Goal: Complete application form

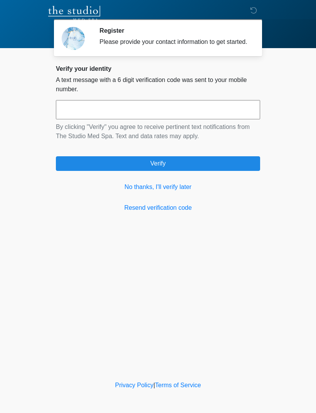
click at [131, 192] on link "No thanks, I'll verify later" at bounding box center [158, 187] width 204 height 9
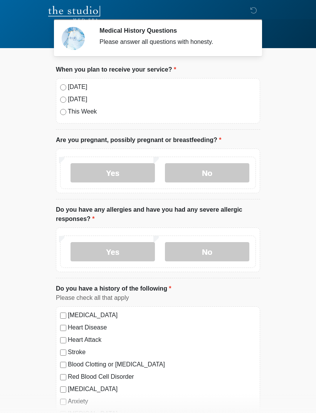
click at [71, 95] on label "[DATE]" at bounding box center [162, 99] width 188 height 9
click at [221, 173] on label "No" at bounding box center [207, 172] width 84 height 19
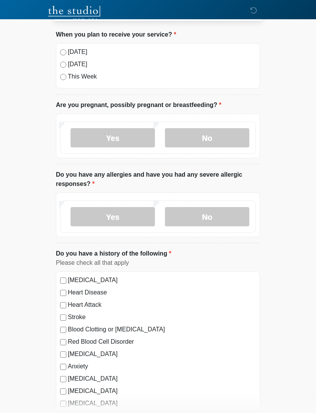
scroll to position [37, 0]
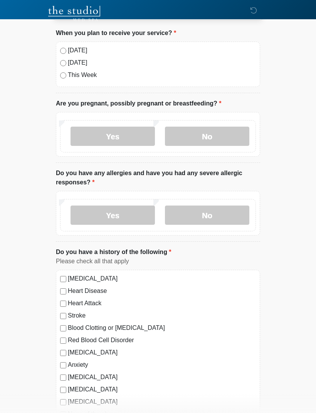
click at [227, 218] on label "No" at bounding box center [207, 215] width 84 height 19
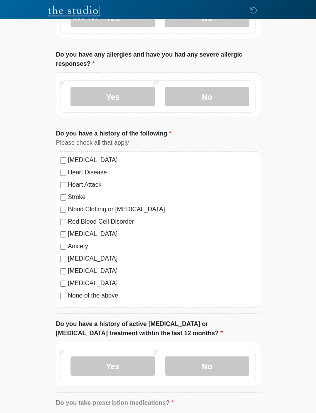
scroll to position [156, 0]
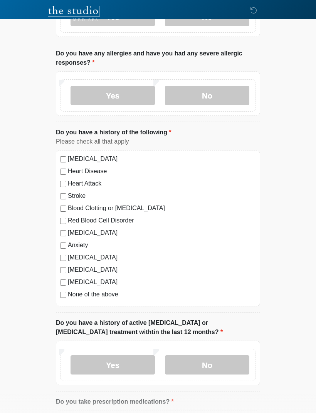
click at [75, 297] on label "None of the above" at bounding box center [162, 294] width 188 height 9
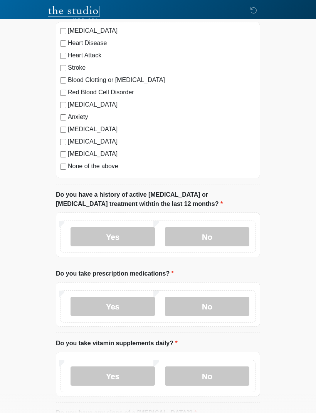
scroll to position [286, 0]
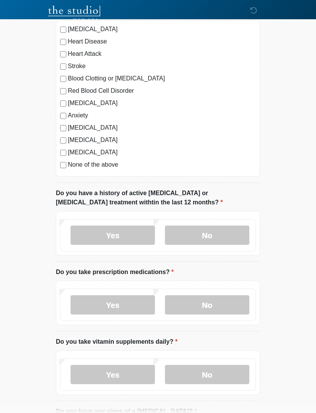
click at [179, 239] on label "No" at bounding box center [207, 235] width 84 height 19
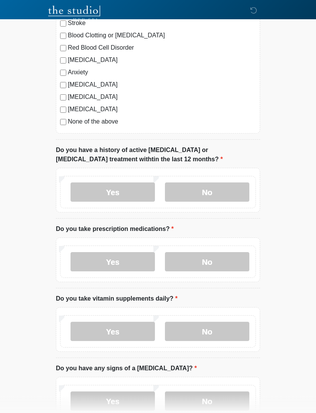
scroll to position [330, 0]
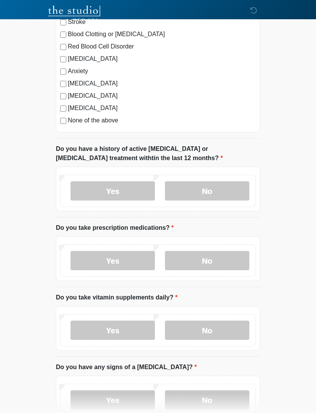
click at [101, 258] on label "Yes" at bounding box center [112, 260] width 84 height 19
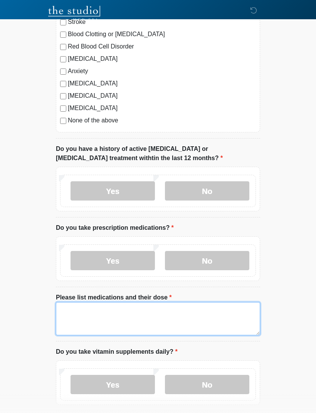
click at [94, 306] on textarea "Please list medications and their dose" at bounding box center [158, 318] width 204 height 33
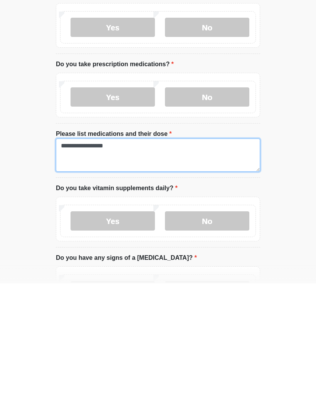
type textarea "**********"
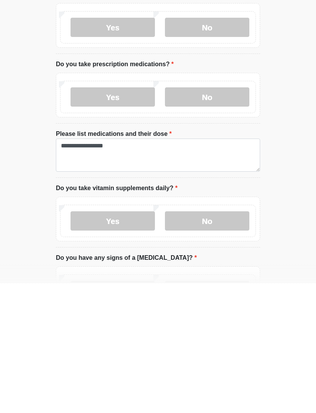
click at [88, 341] on label "Yes" at bounding box center [112, 350] width 84 height 19
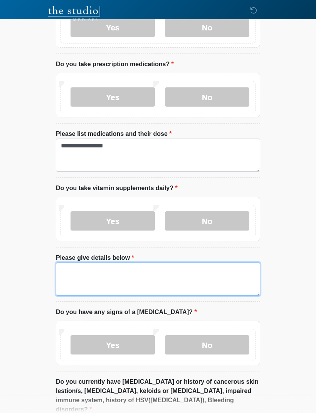
click at [80, 273] on textarea "Please give details below" at bounding box center [158, 279] width 204 height 33
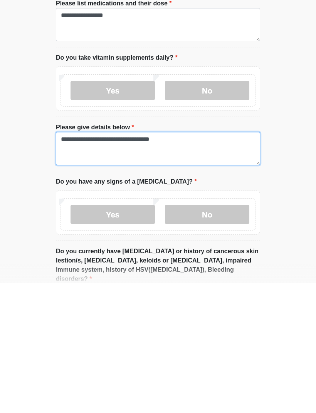
scroll to position [497, 0]
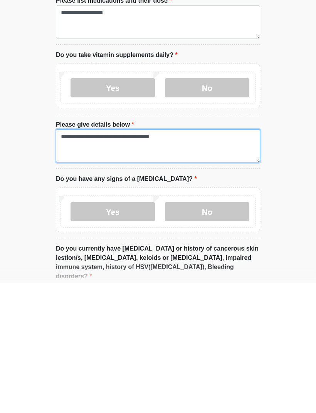
type textarea "**********"
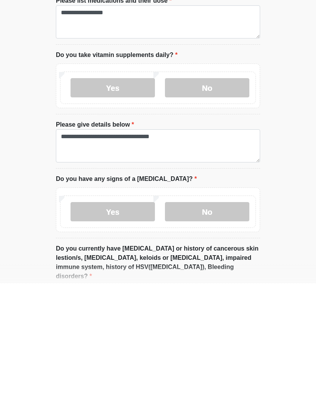
click at [192, 317] on div "Yes No" at bounding box center [158, 339] width 204 height 45
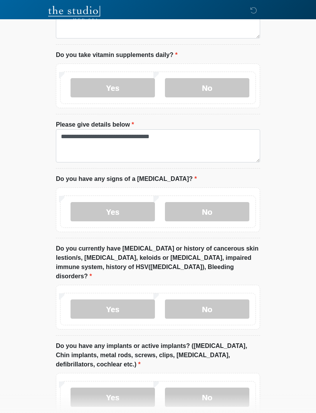
click at [189, 211] on label "No" at bounding box center [207, 211] width 84 height 19
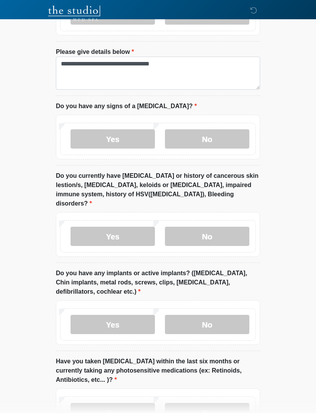
scroll to position [723, 0]
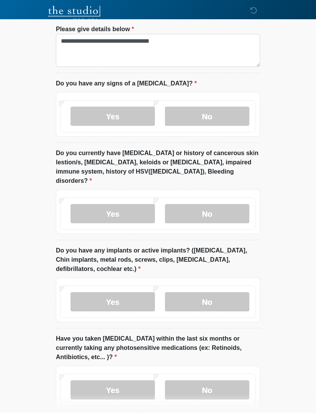
click at [186, 204] on label "No" at bounding box center [207, 213] width 84 height 19
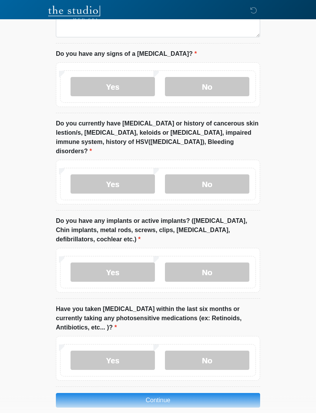
scroll to position [752, 0]
click at [187, 269] on label "No" at bounding box center [207, 272] width 84 height 19
click at [200, 355] on label "No" at bounding box center [207, 360] width 84 height 19
click at [146, 393] on button "Continue" at bounding box center [158, 400] width 204 height 15
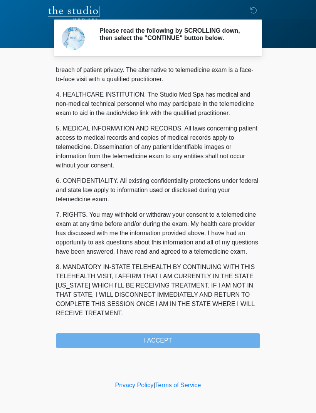
scroll to position [197, 0]
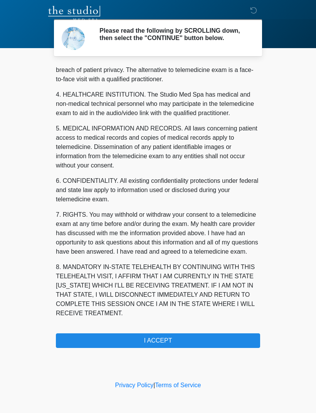
click at [225, 334] on div "1. PURPOSE. The purpose of this form is to obtain your consent for a telemedici…" at bounding box center [158, 206] width 204 height 283
click at [225, 333] on div "1. PURPOSE. The purpose of this form is to obtain your consent for a telemedici…" at bounding box center [158, 206] width 204 height 283
click at [221, 340] on button "I ACCEPT" at bounding box center [158, 340] width 204 height 15
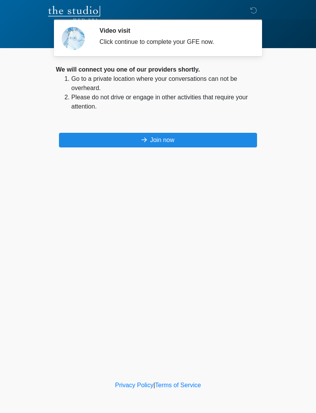
click at [208, 146] on button "Join now" at bounding box center [158, 140] width 198 height 15
